Goal: Navigation & Orientation: Locate item on page

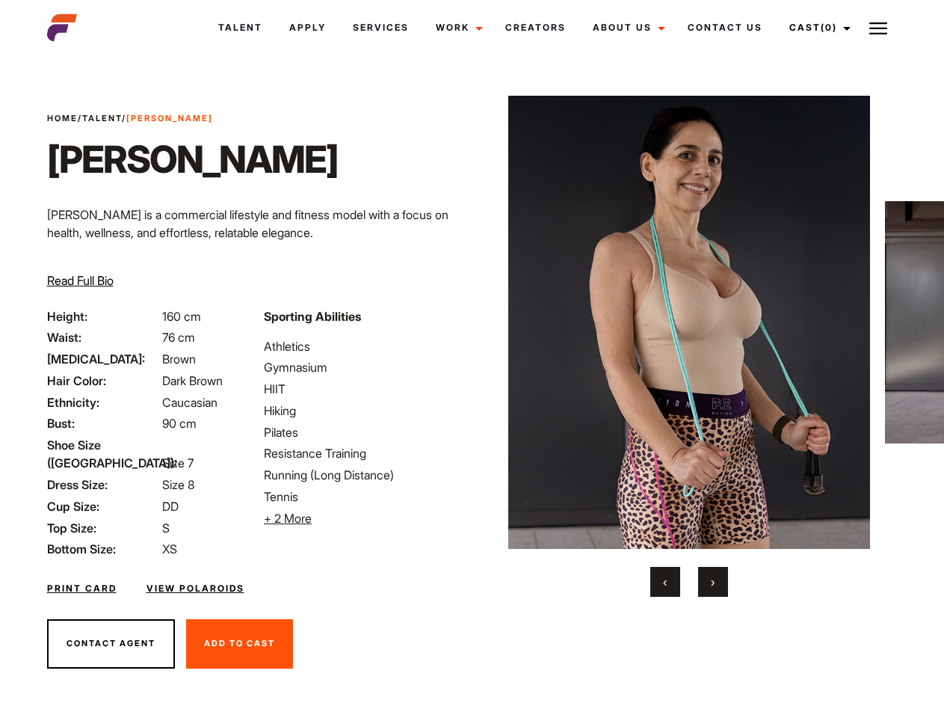
click at [816, 28] on link "Cast (0)" at bounding box center [818, 27] width 84 height 40
click at [878, 28] on img at bounding box center [878, 28] width 18 height 18
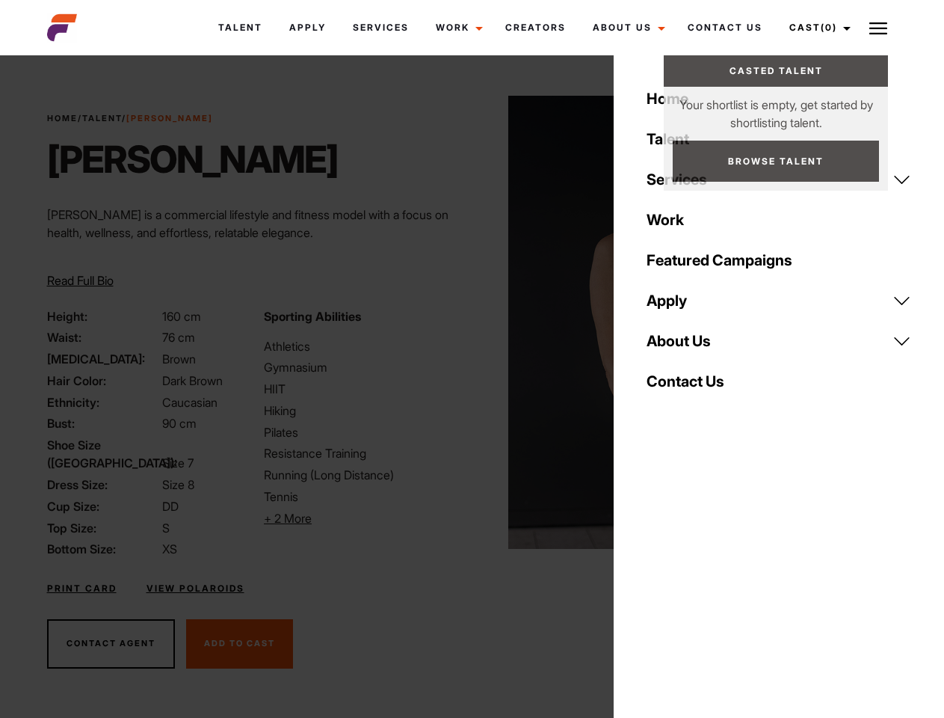
click at [363, 518] on li "+ 2 More Hide More" at bounding box center [363, 518] width 199 height 18
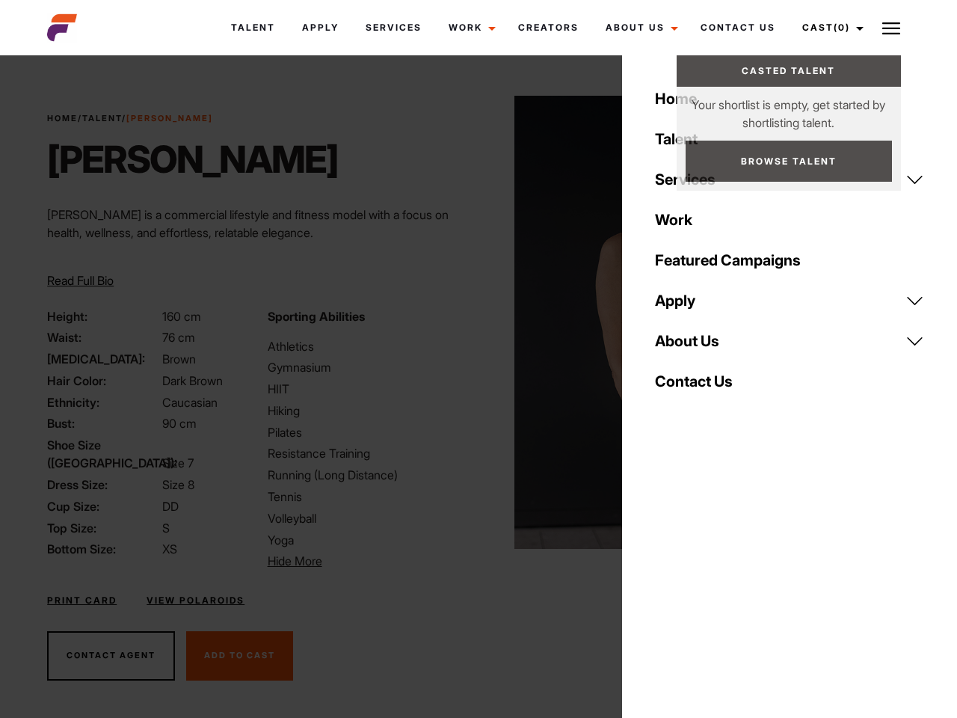
click at [689, 346] on img at bounding box center [695, 322] width 363 height 453
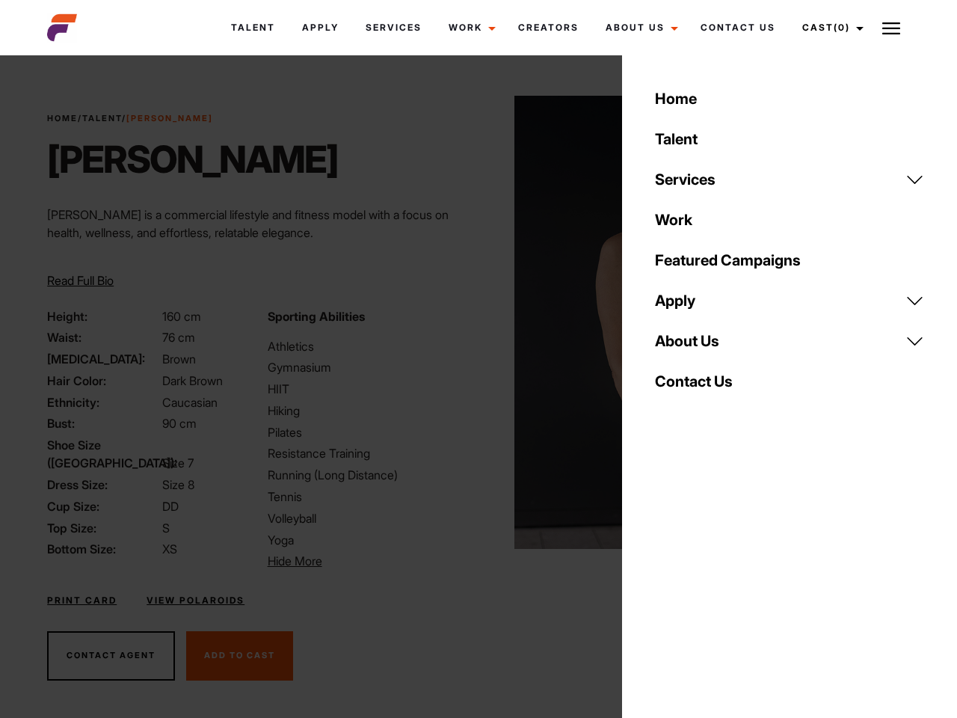
click at [472, 322] on div "Sporting Abilities Athletics Gymnasium HIIT Hiking Pilates Resistance Training …" at bounding box center [369, 438] width 220 height 263
click at [665, 582] on div "Home Talent Services Talent Casting Photography Videography Creative Hair and M…" at bounding box center [789, 359] width 335 height 718
click at [713, 582] on div "Home Talent Services Talent Casting Photography Videography Creative Hair and M…" at bounding box center [789, 359] width 335 height 718
